Goal: Navigation & Orientation: Understand site structure

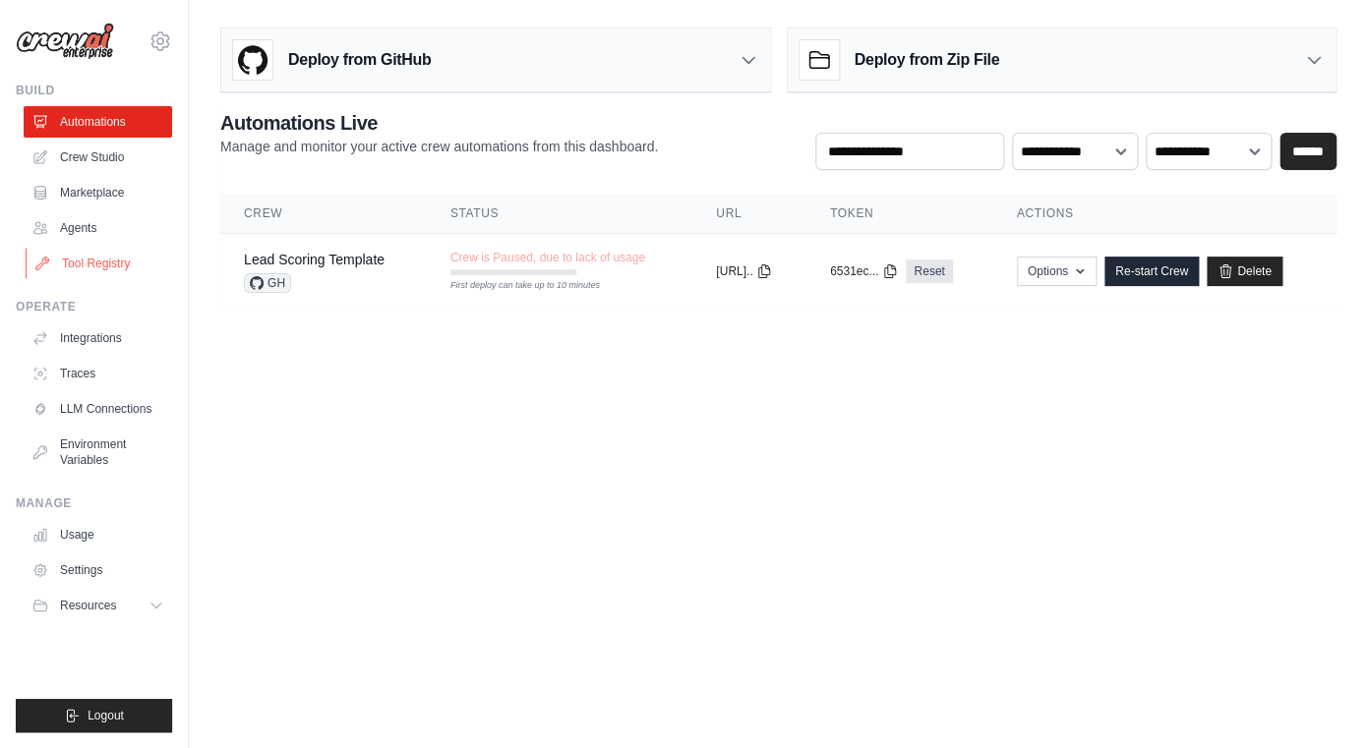
click at [84, 257] on link "Tool Registry" at bounding box center [100, 263] width 149 height 31
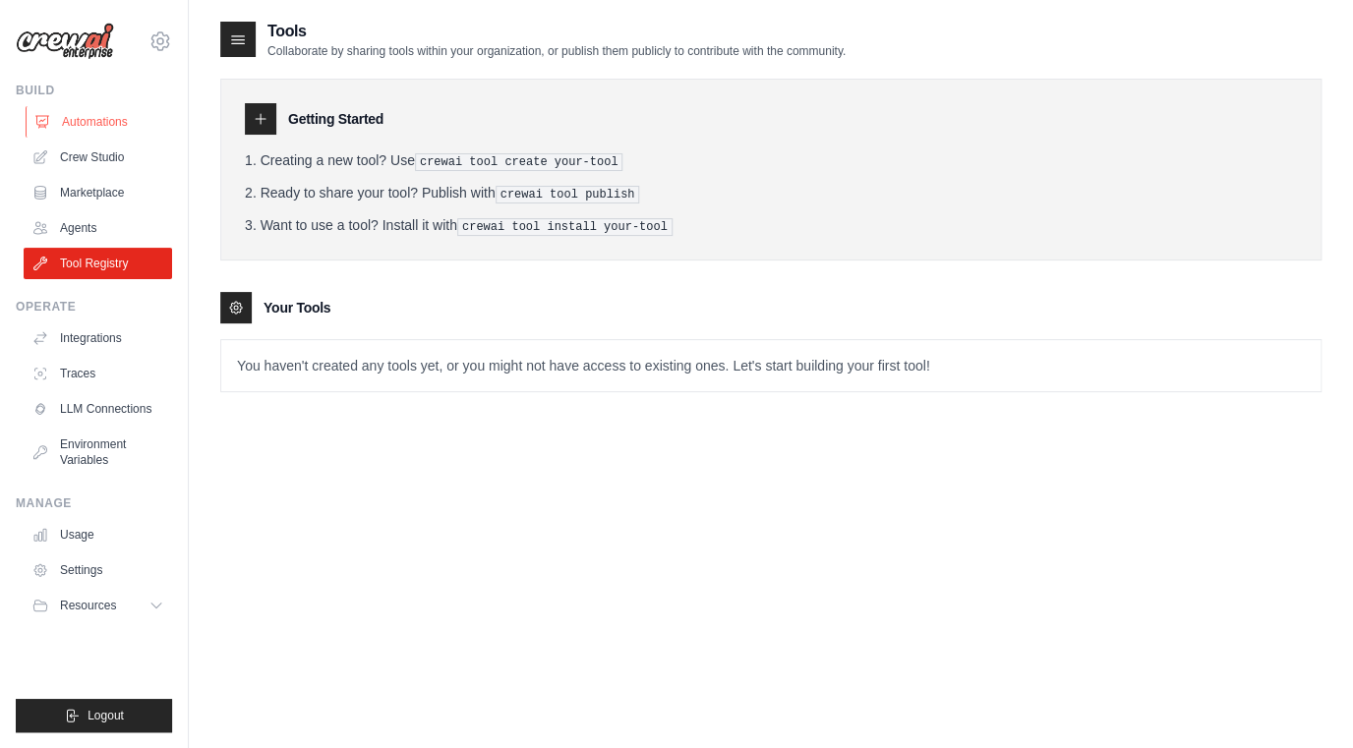
click at [91, 121] on link "Automations" at bounding box center [100, 121] width 149 height 31
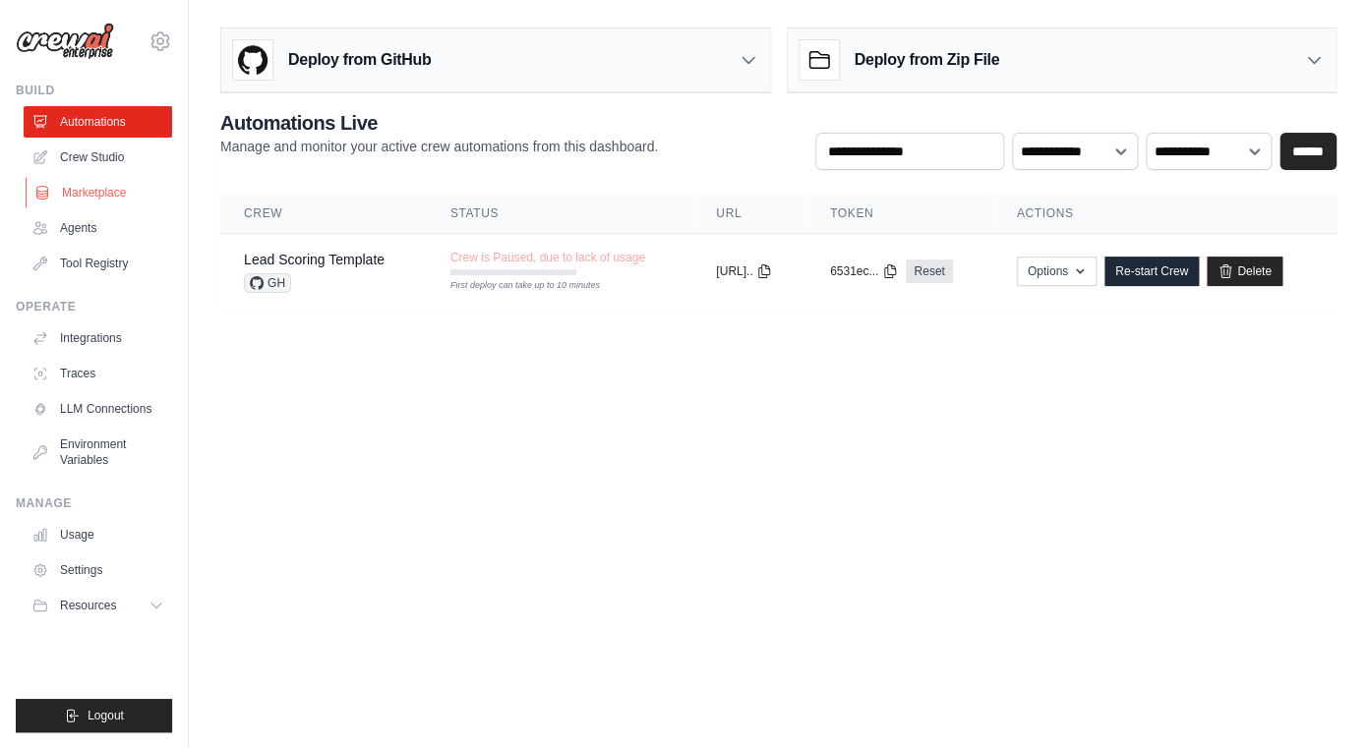
click at [114, 206] on link "Marketplace" at bounding box center [100, 192] width 149 height 31
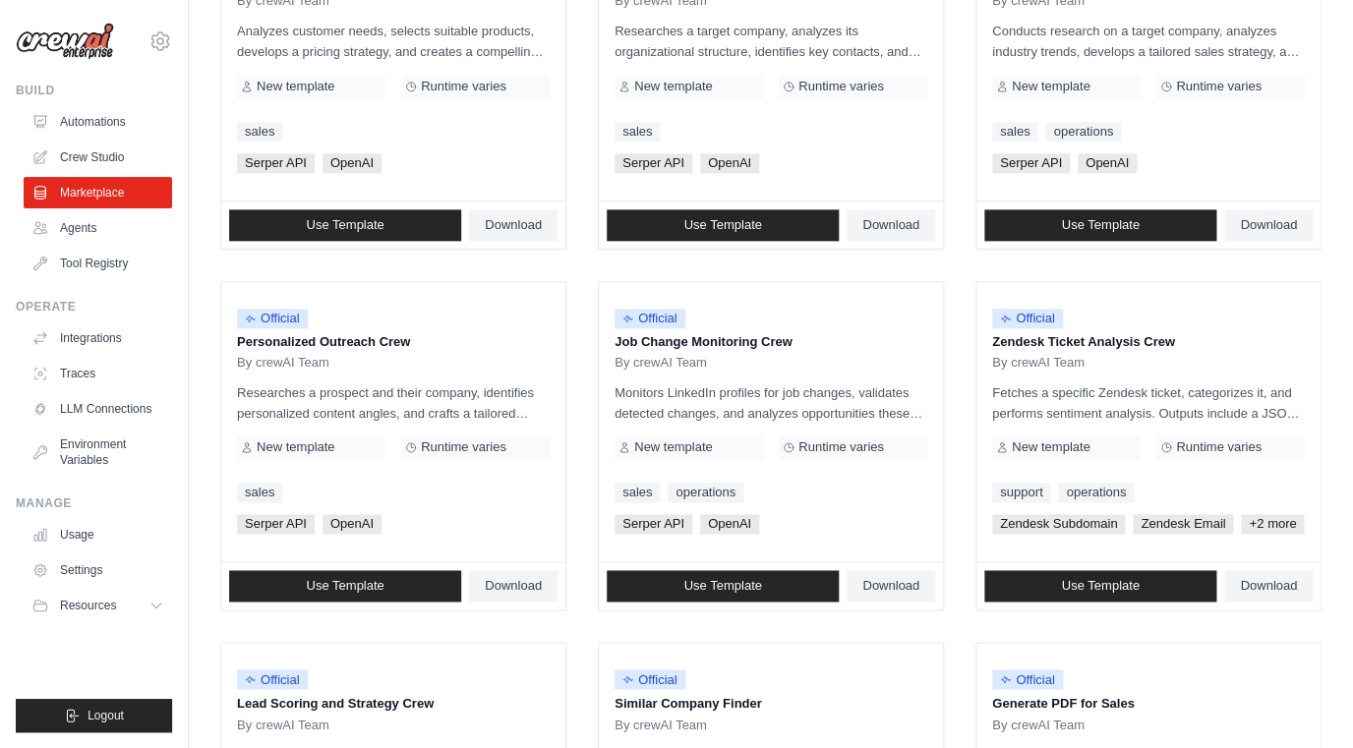
scroll to position [1074, 0]
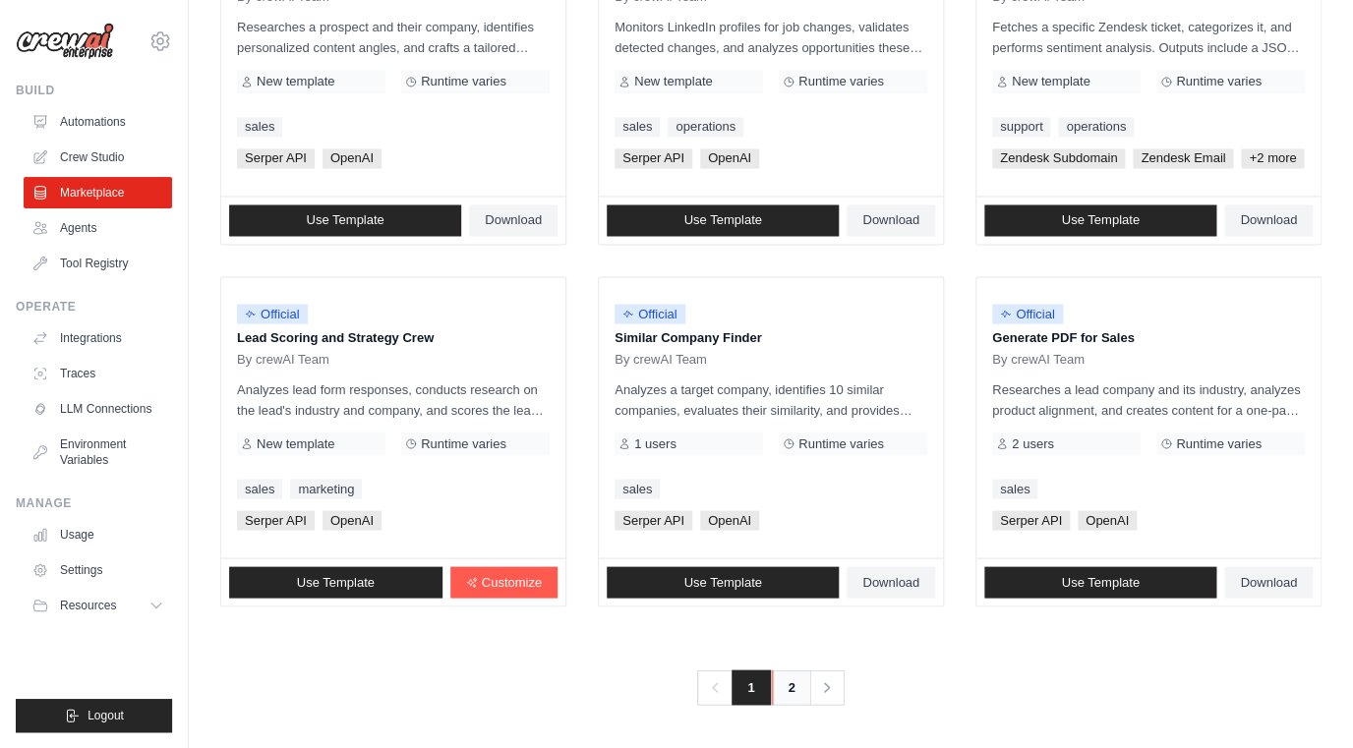
click at [803, 679] on link "2" at bounding box center [791, 687] width 39 height 35
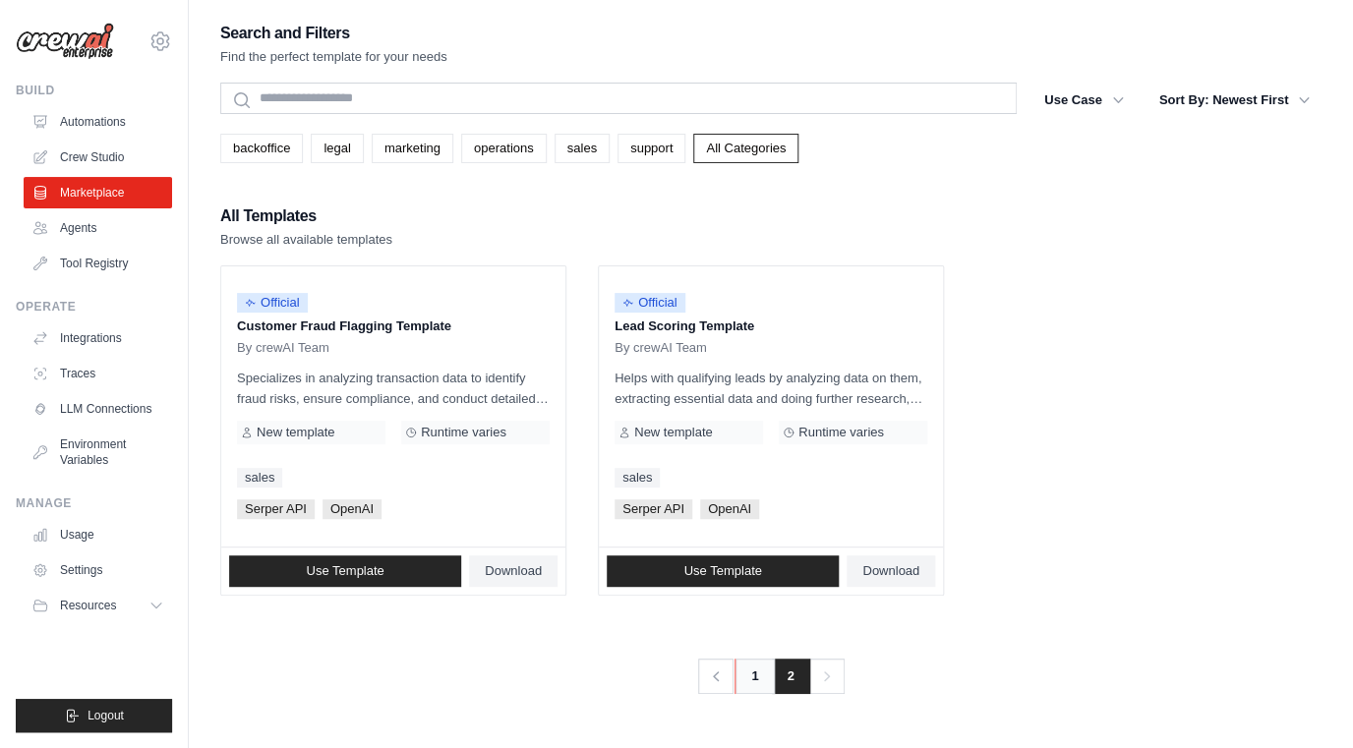
click at [753, 675] on link "1" at bounding box center [754, 676] width 39 height 35
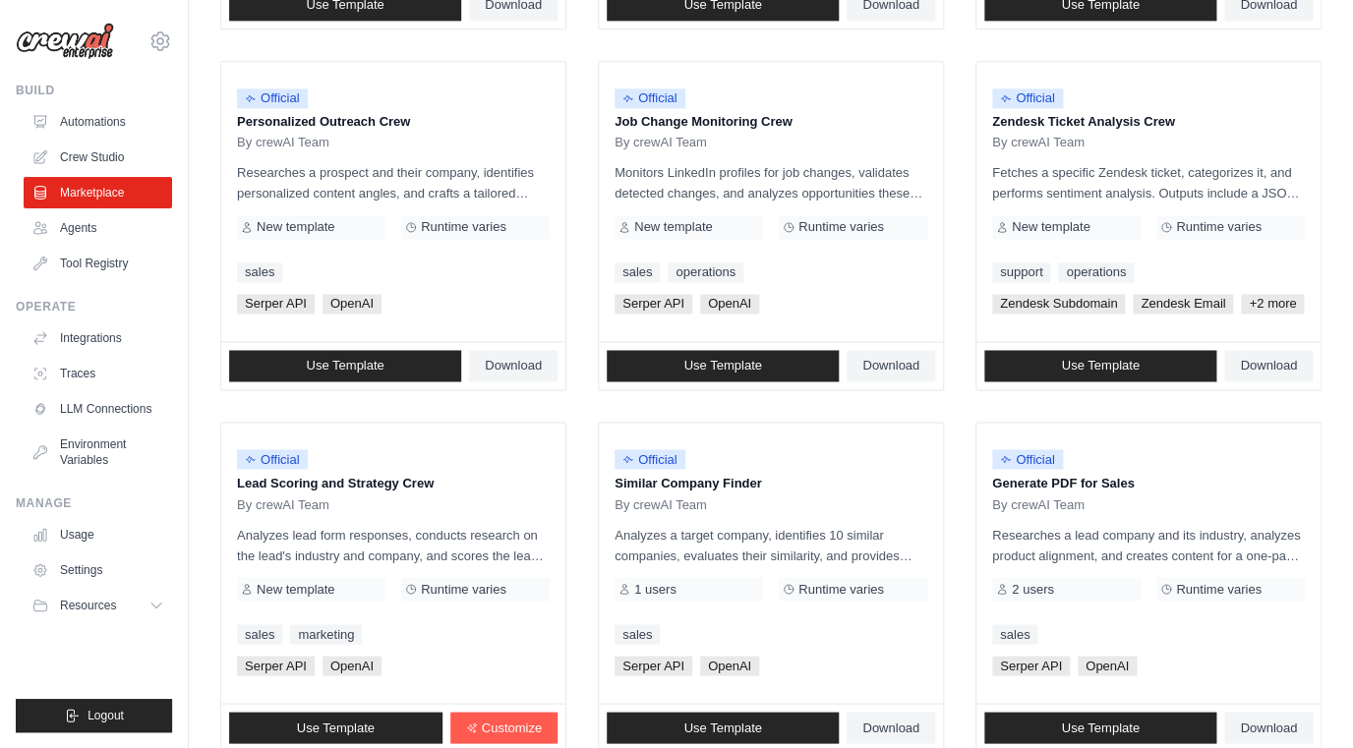
scroll to position [1074, 0]
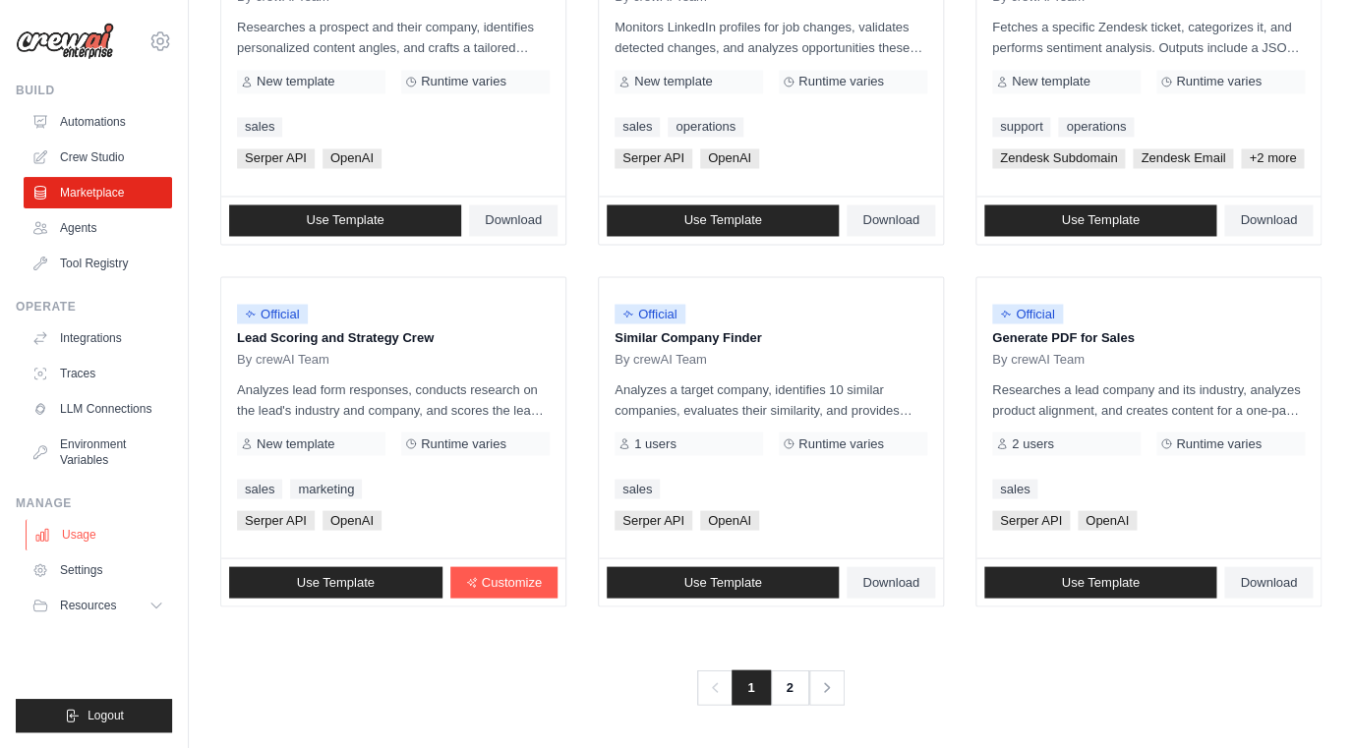
click at [119, 545] on link "Usage" at bounding box center [100, 534] width 149 height 31
